Goal: Find specific page/section: Find specific page/section

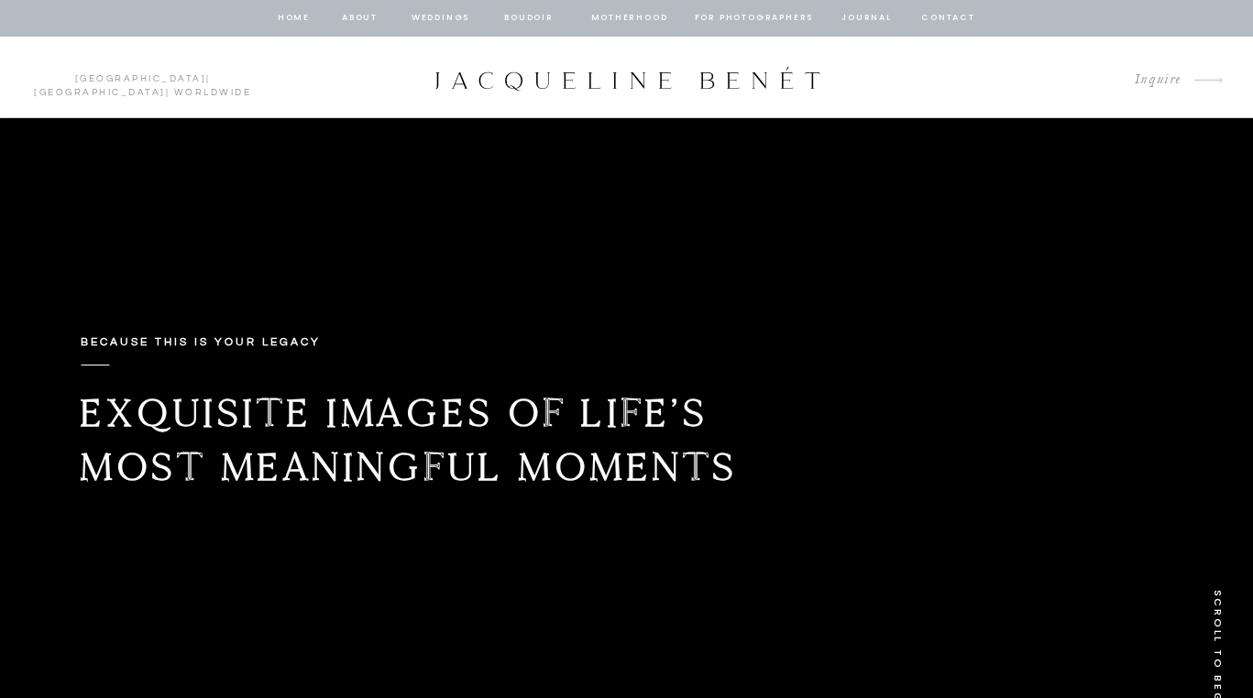
click at [435, 18] on nav "Weddings" at bounding box center [441, 18] width 62 height 16
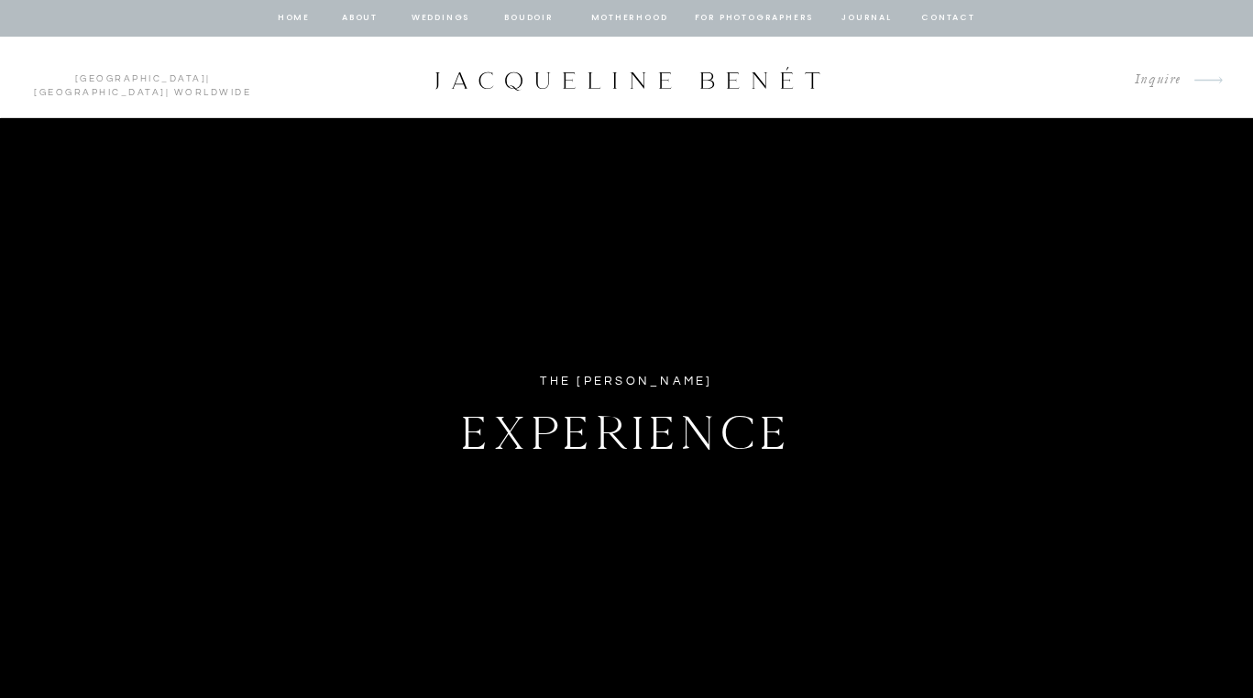
click at [453, 13] on nav "Weddings" at bounding box center [441, 18] width 62 height 16
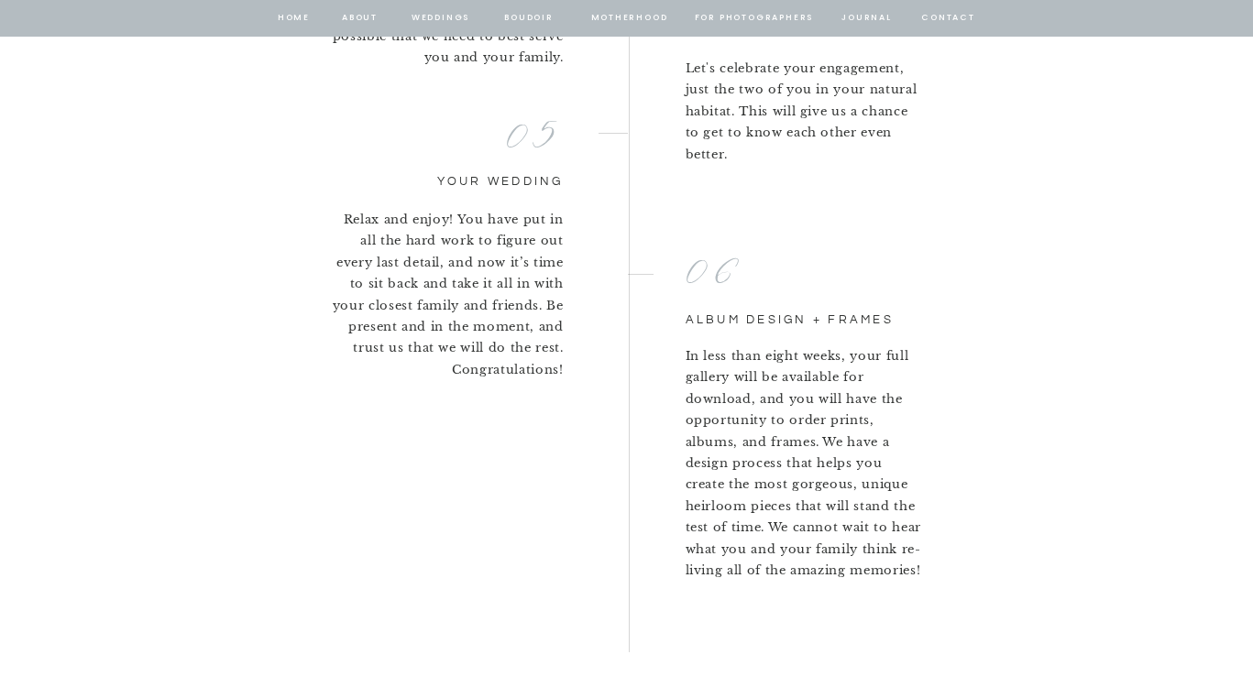
scroll to position [4259, 0]
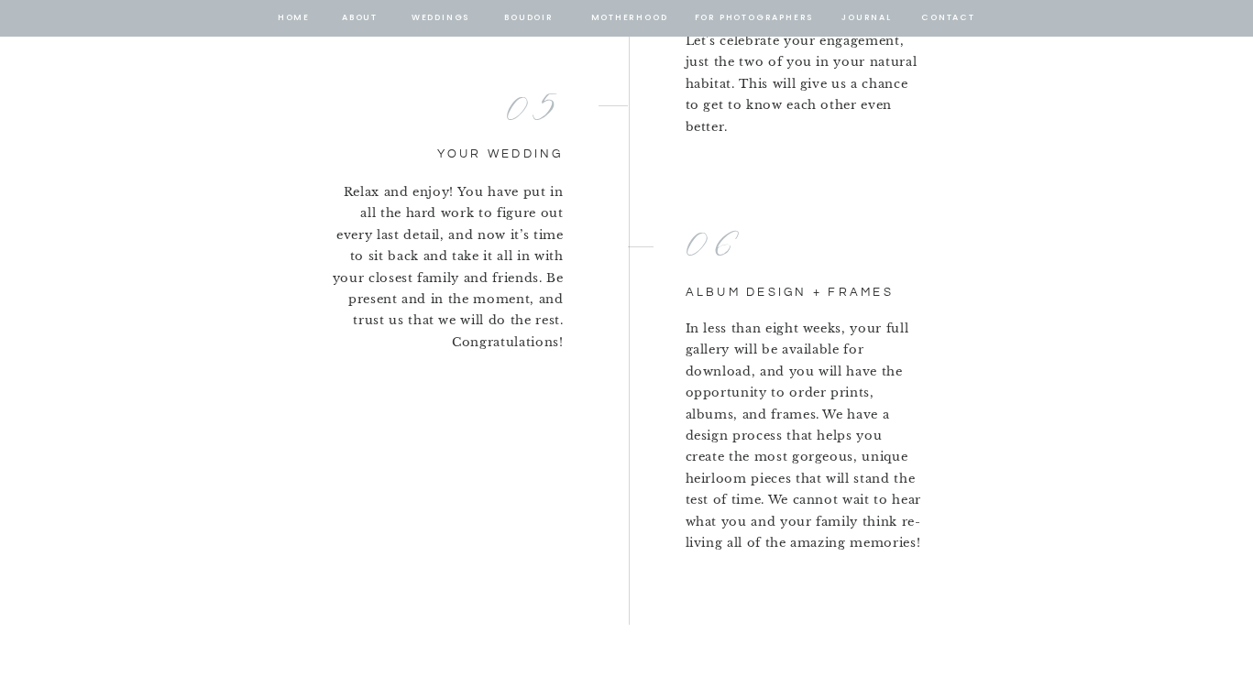
click at [437, 13] on nav "Weddings" at bounding box center [441, 18] width 62 height 16
click at [446, 19] on nav "Weddings" at bounding box center [441, 18] width 62 height 16
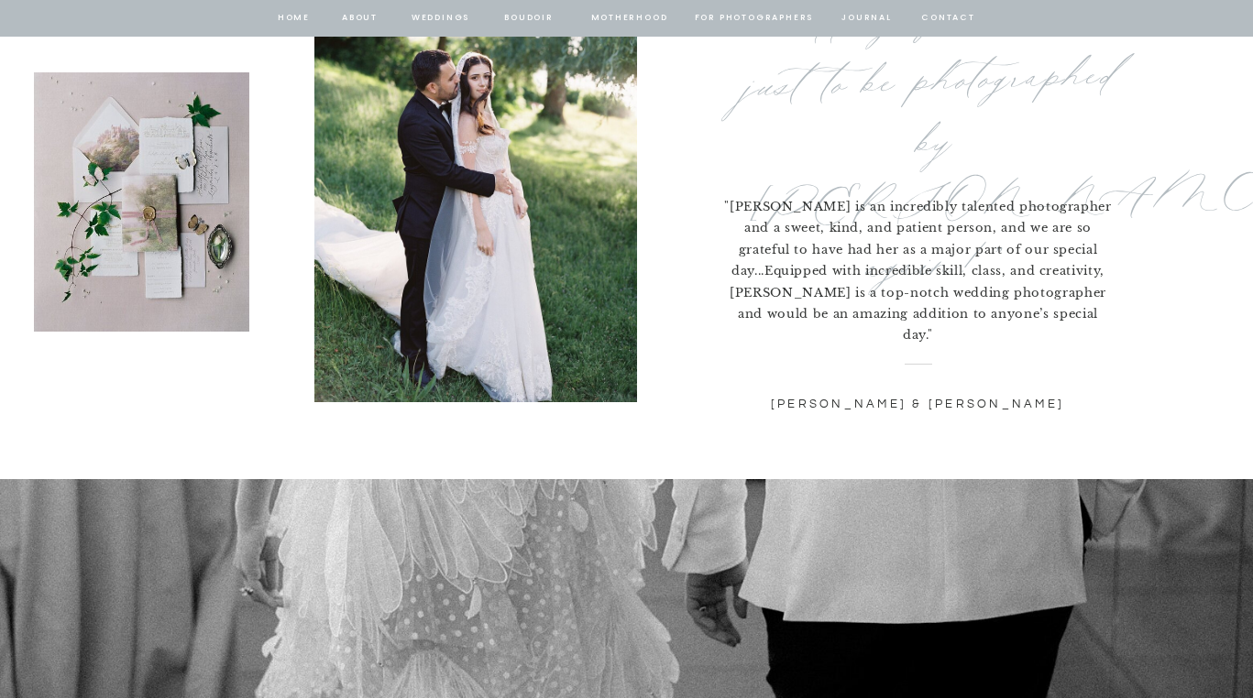
scroll to position [6177, 0]
